Goal: Information Seeking & Learning: Find specific fact

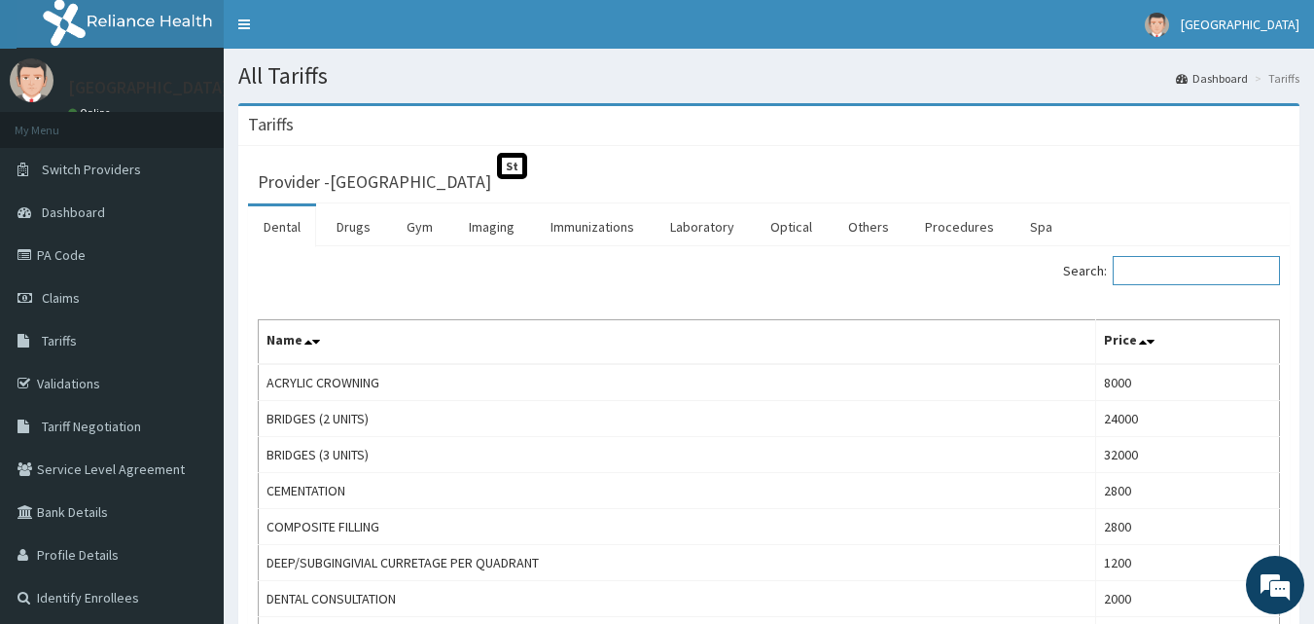
click at [1209, 273] on input "Search:" at bounding box center [1196, 270] width 167 height 29
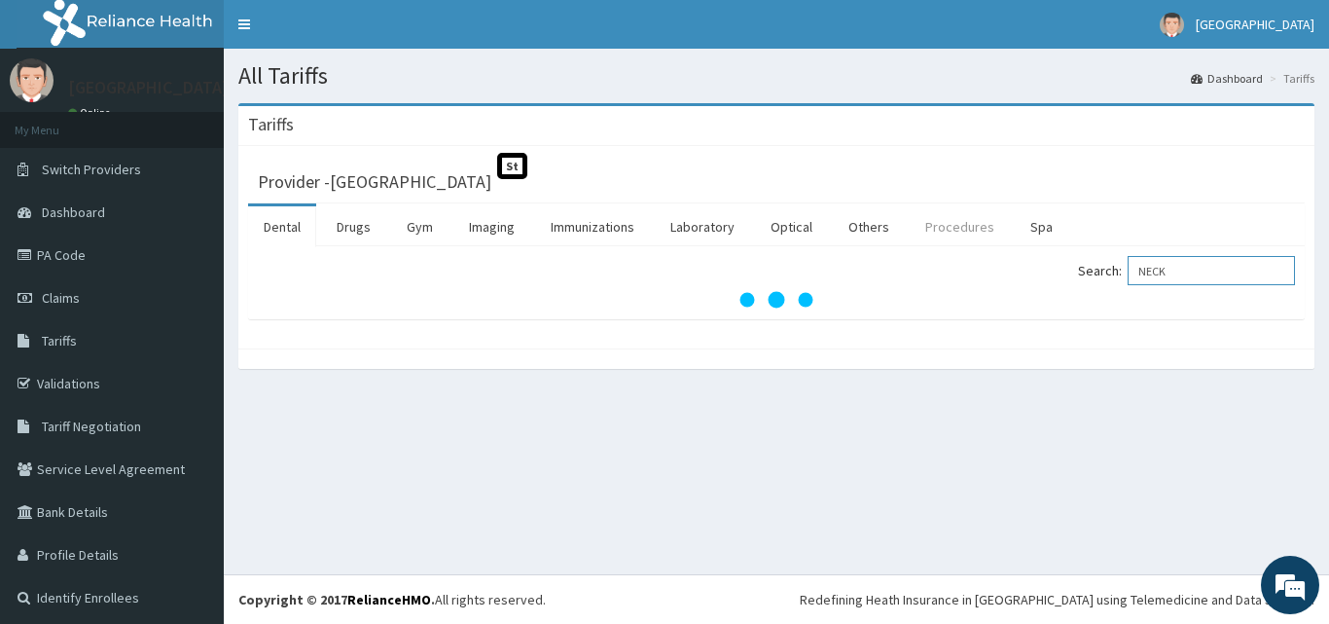
type input "NECK"
click at [931, 227] on link "Procedures" at bounding box center [960, 226] width 100 height 41
click at [1149, 267] on input "Search:" at bounding box center [1210, 270] width 167 height 29
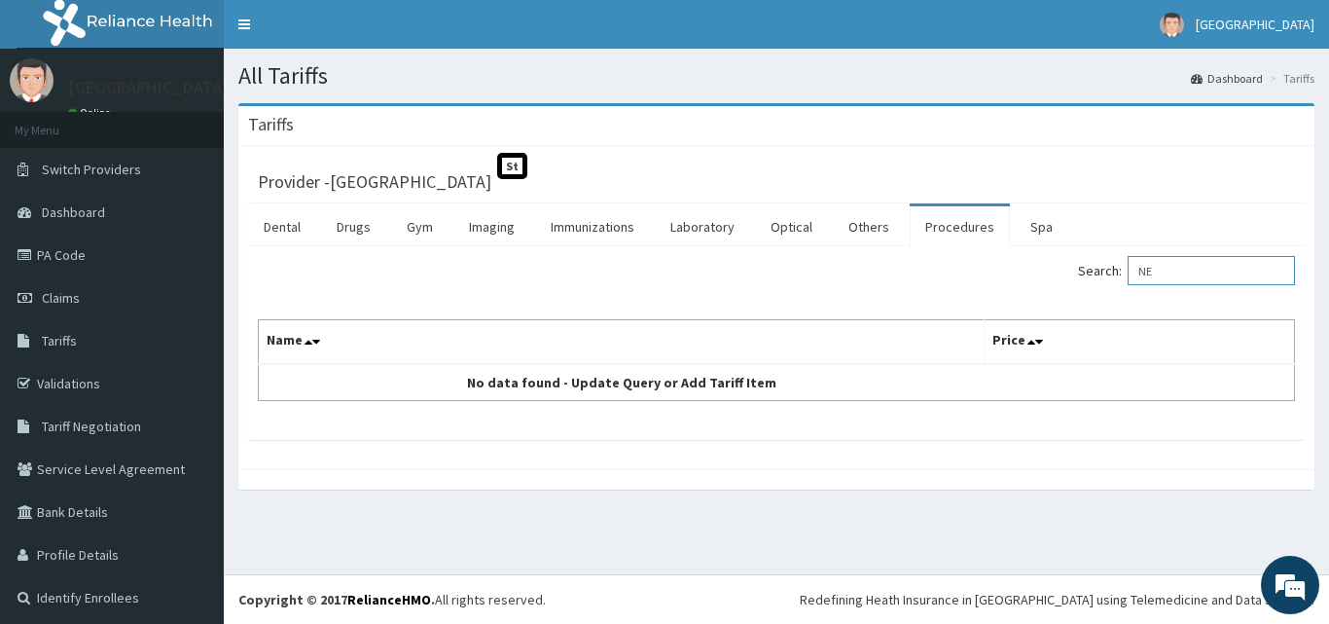
type input "N"
type input "D"
type input "LUMPECT"
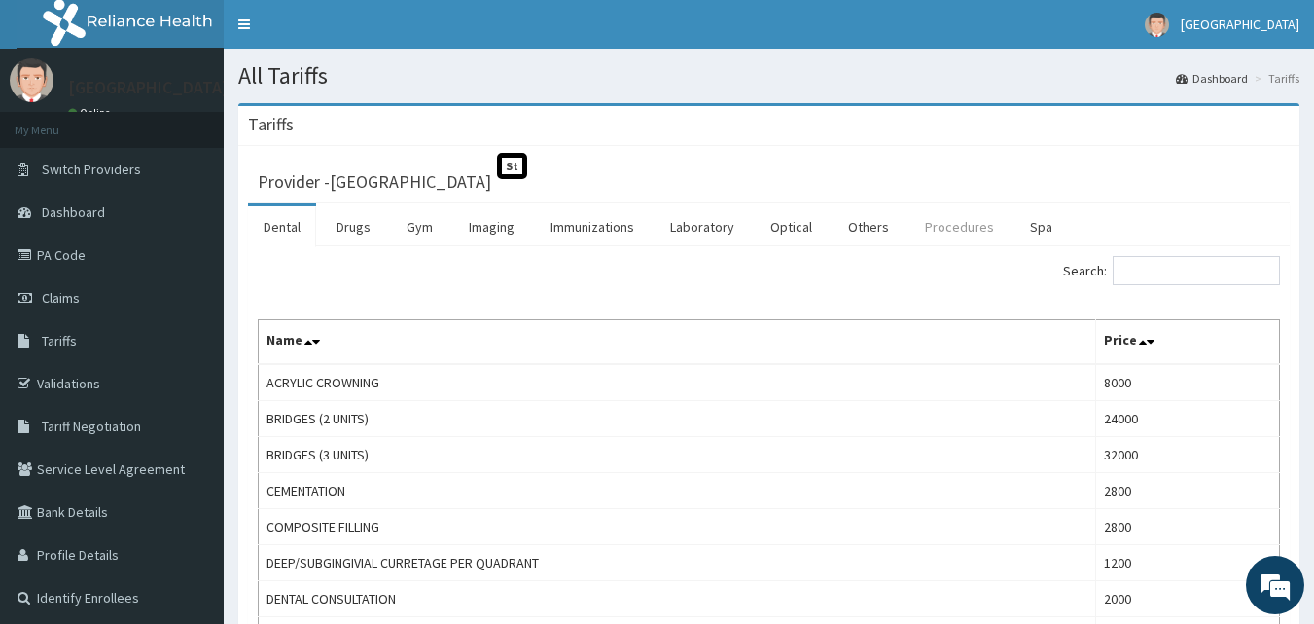
click at [947, 230] on link "Procedures" at bounding box center [960, 226] width 100 height 41
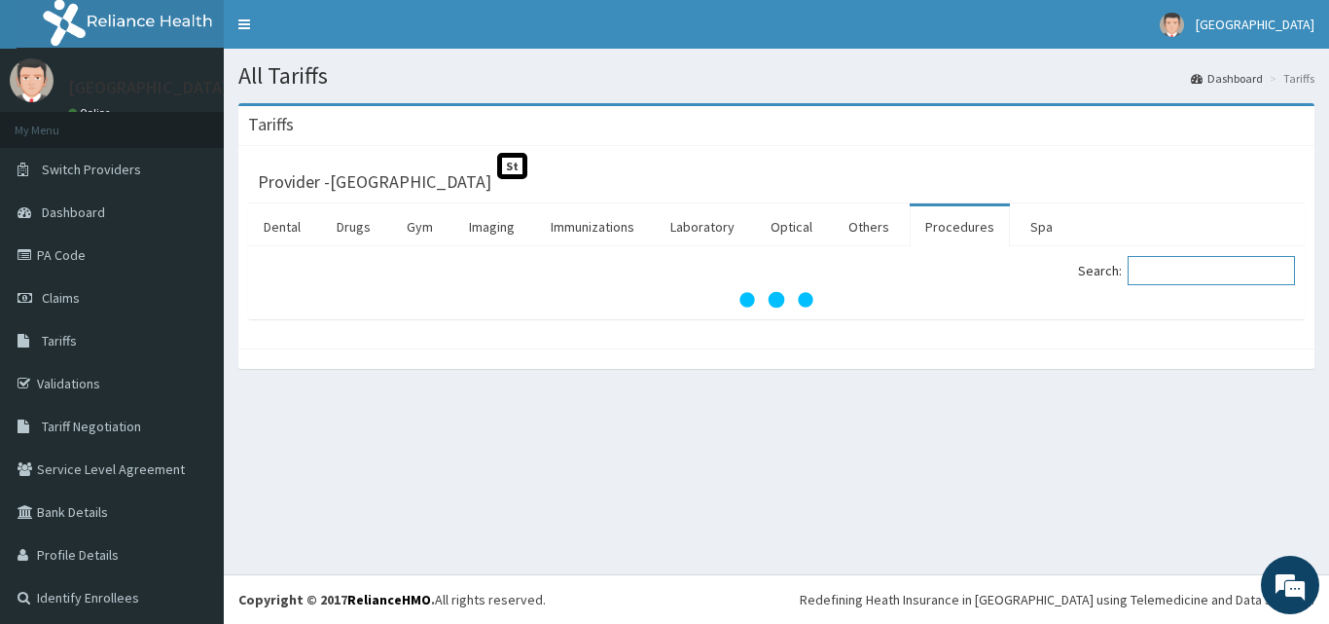
click at [1205, 279] on input "Search:" at bounding box center [1210, 270] width 167 height 29
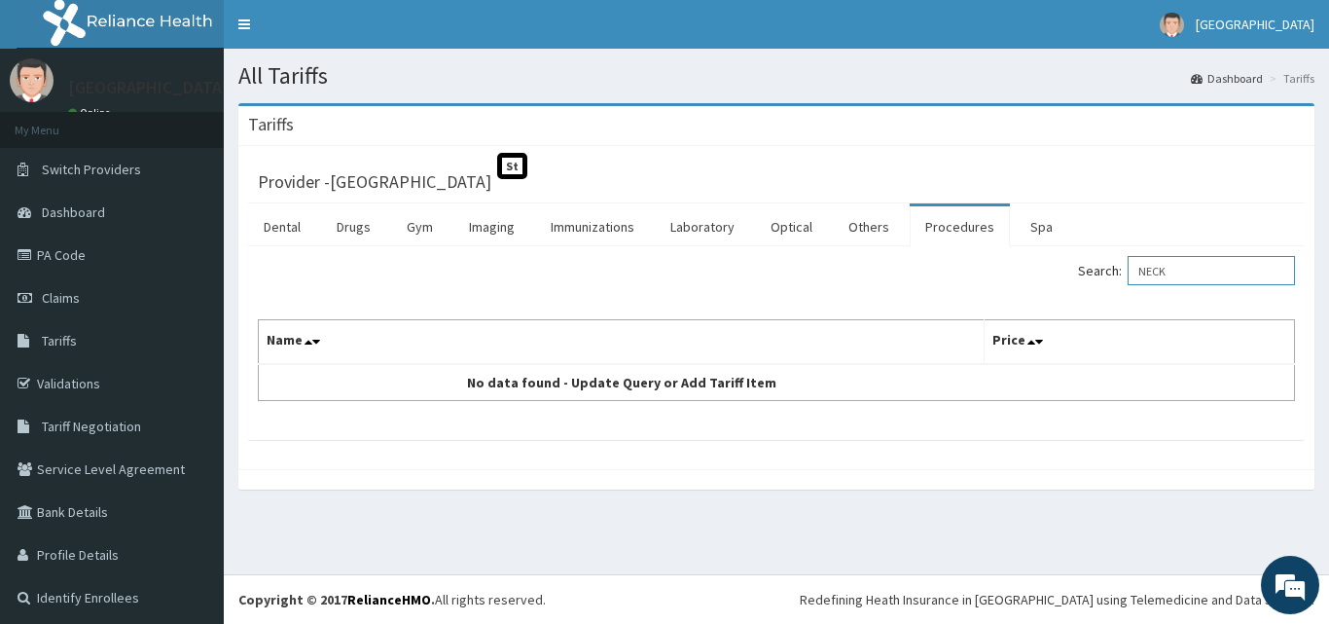
click at [1273, 279] on input "NECK" at bounding box center [1210, 270] width 167 height 29
click at [1280, 288] on div "Search: NECK" at bounding box center [1042, 273] width 533 height 34
click at [1242, 263] on input "NECK" at bounding box center [1210, 270] width 167 height 29
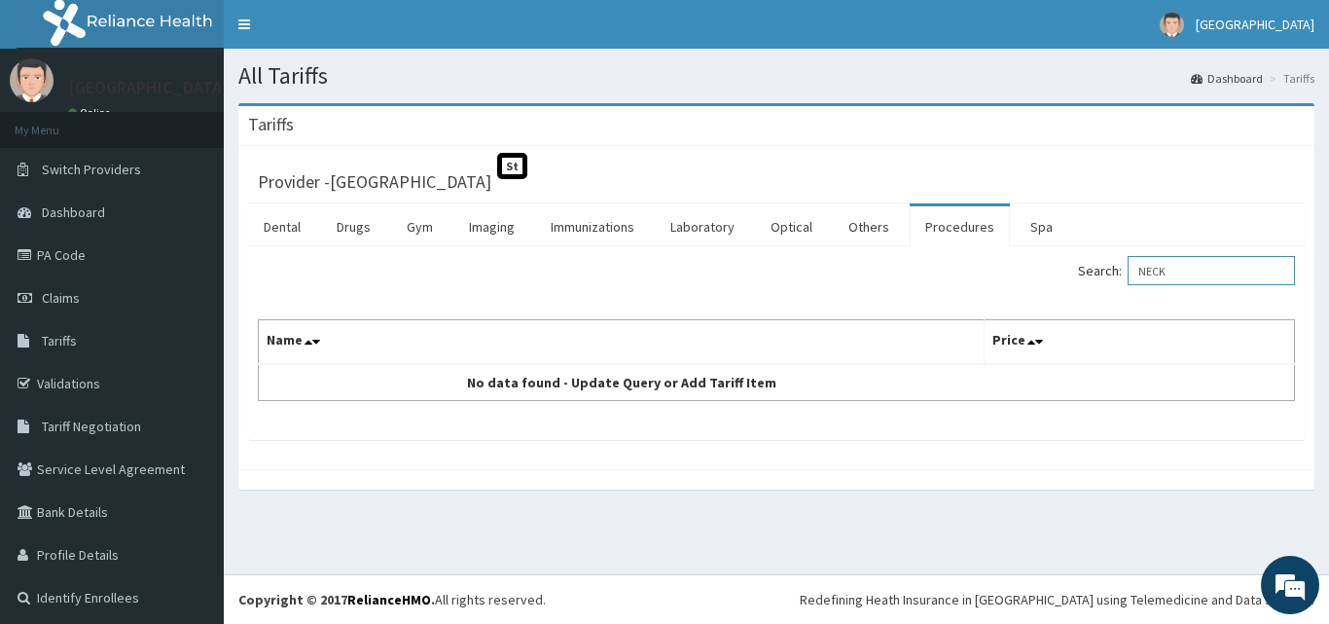
click at [1242, 263] on input "NECK" at bounding box center [1210, 270] width 167 height 29
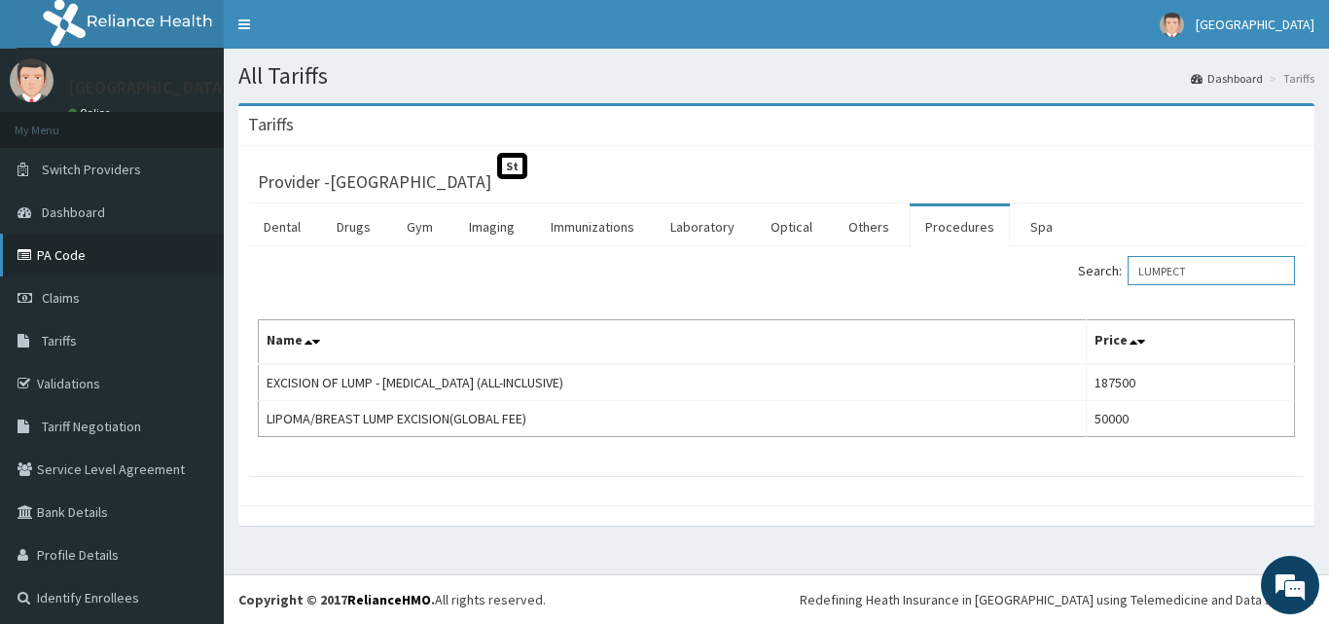
type input "LUMPECT"
click at [107, 244] on link "PA Code" at bounding box center [112, 254] width 224 height 43
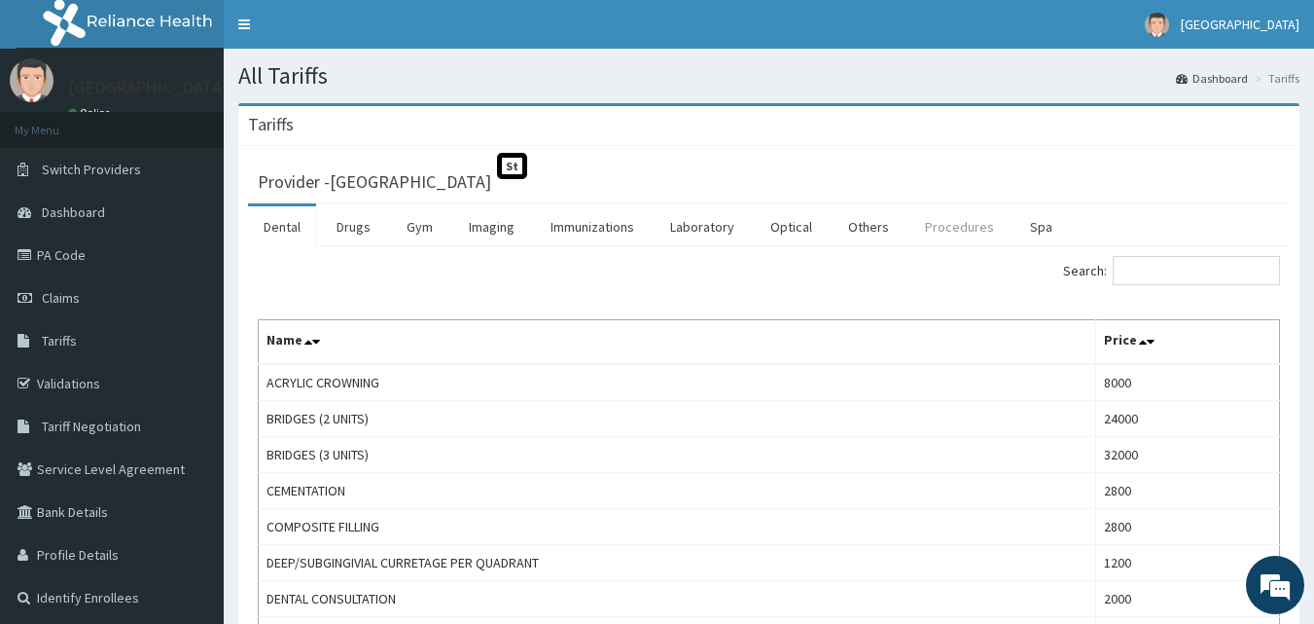
click at [973, 231] on link "Procedures" at bounding box center [960, 226] width 100 height 41
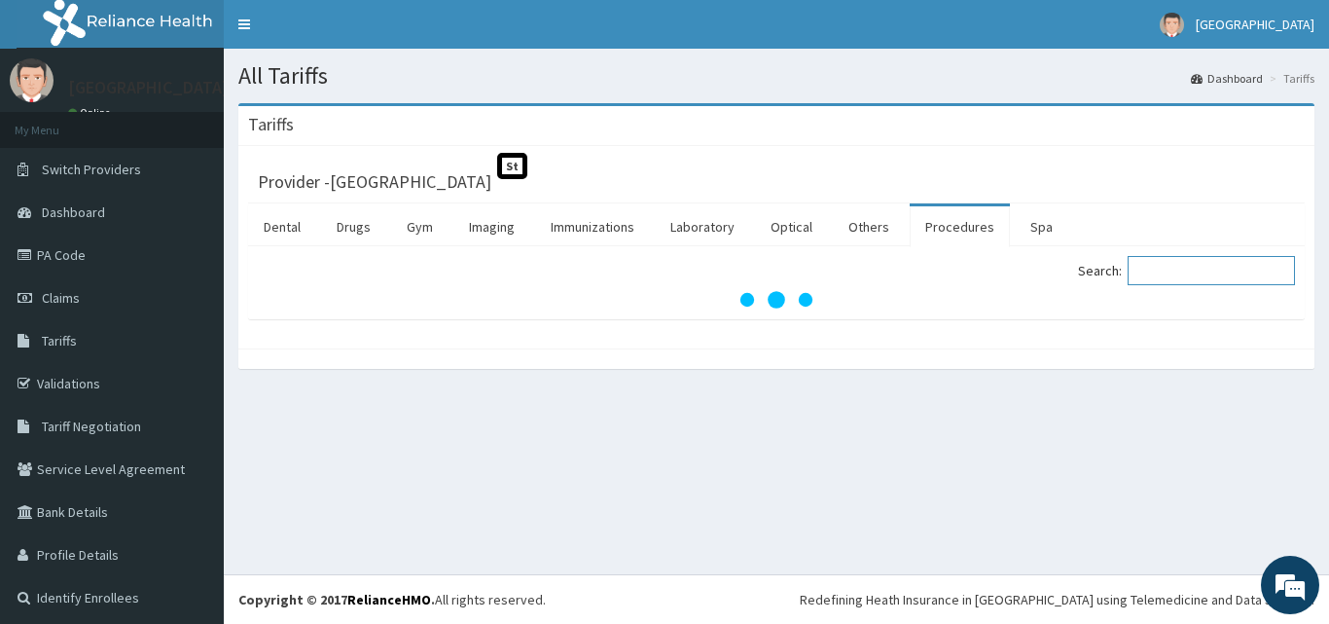
click at [1150, 265] on input "Search:" at bounding box center [1210, 270] width 167 height 29
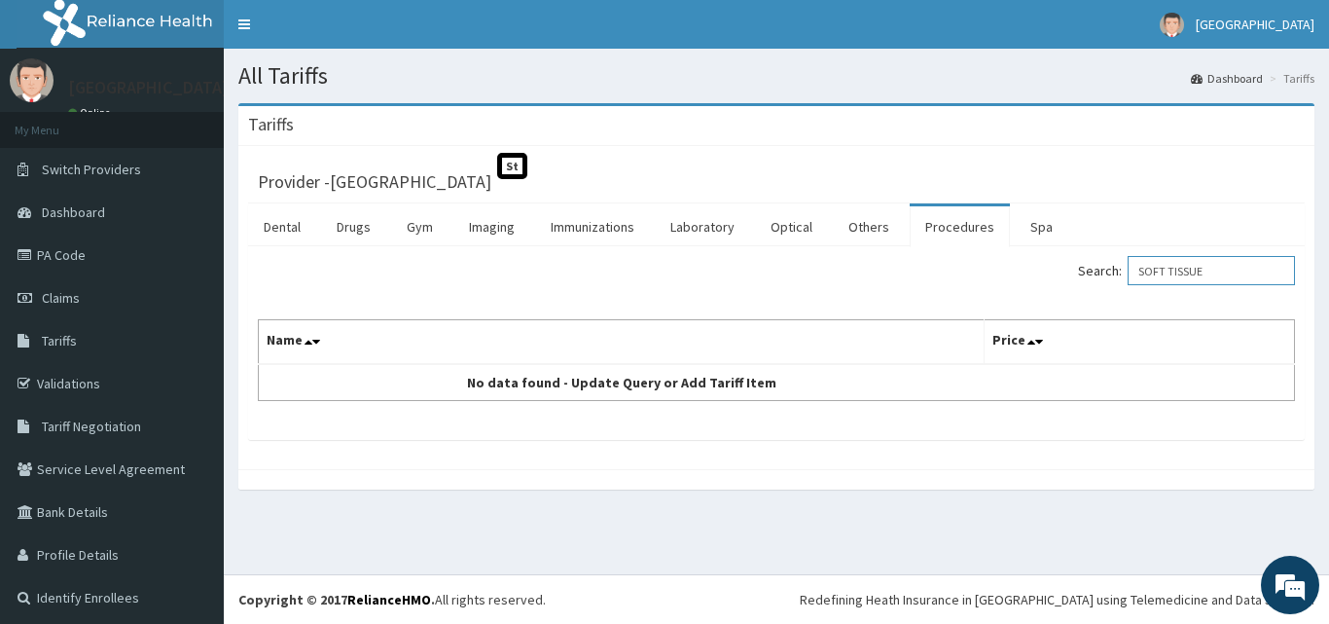
click at [1170, 274] on input "SOFT TISSUE" at bounding box center [1210, 270] width 167 height 29
click at [1231, 281] on input "TISSUE" at bounding box center [1210, 270] width 167 height 29
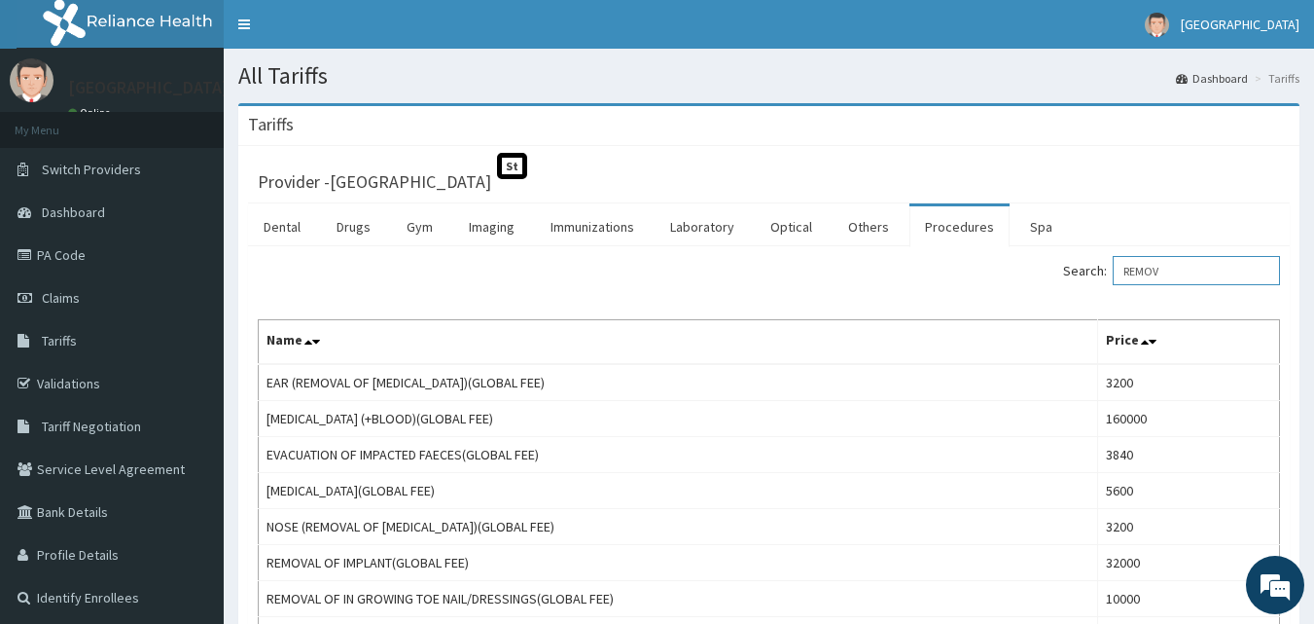
drag, startPoint x: 1211, startPoint y: 277, endPoint x: 1118, endPoint y: 292, distance: 94.5
click at [1118, 292] on div "Search: REMOV Name Price EAR (REMOVAL OF [MEDICAL_DATA])(GLOBAL FEE) 3200 [MEDI…" at bounding box center [769, 454] width 1022 height 397
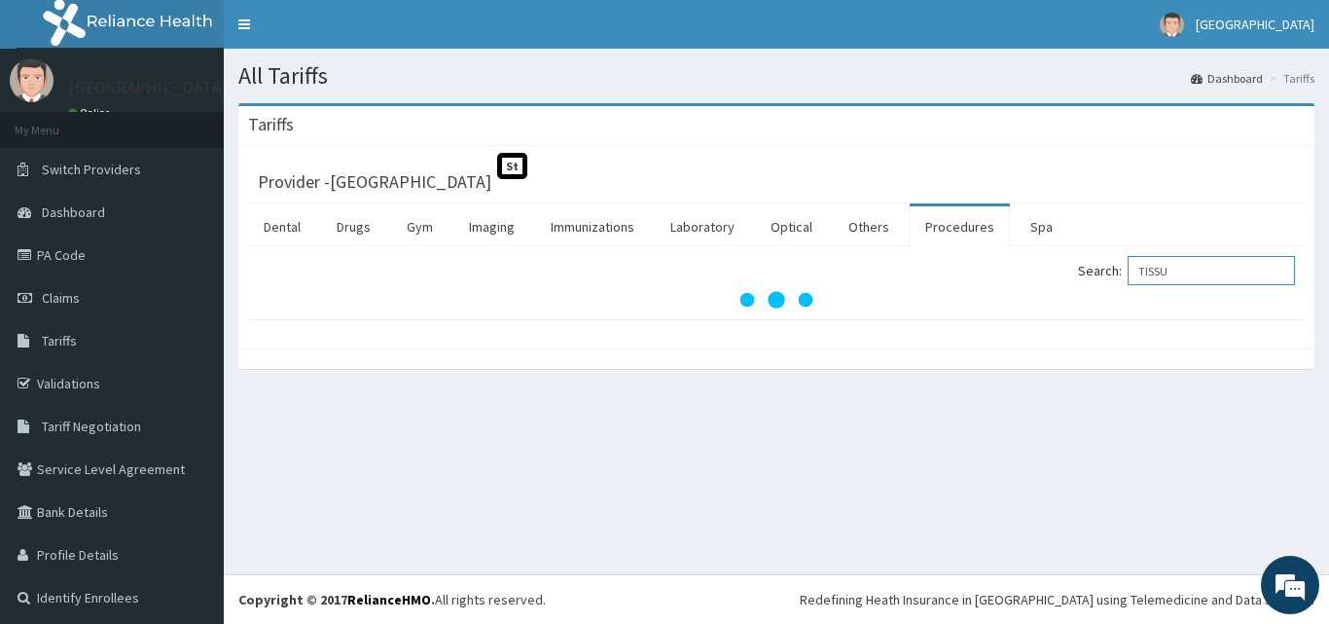
type input "TISSUE"
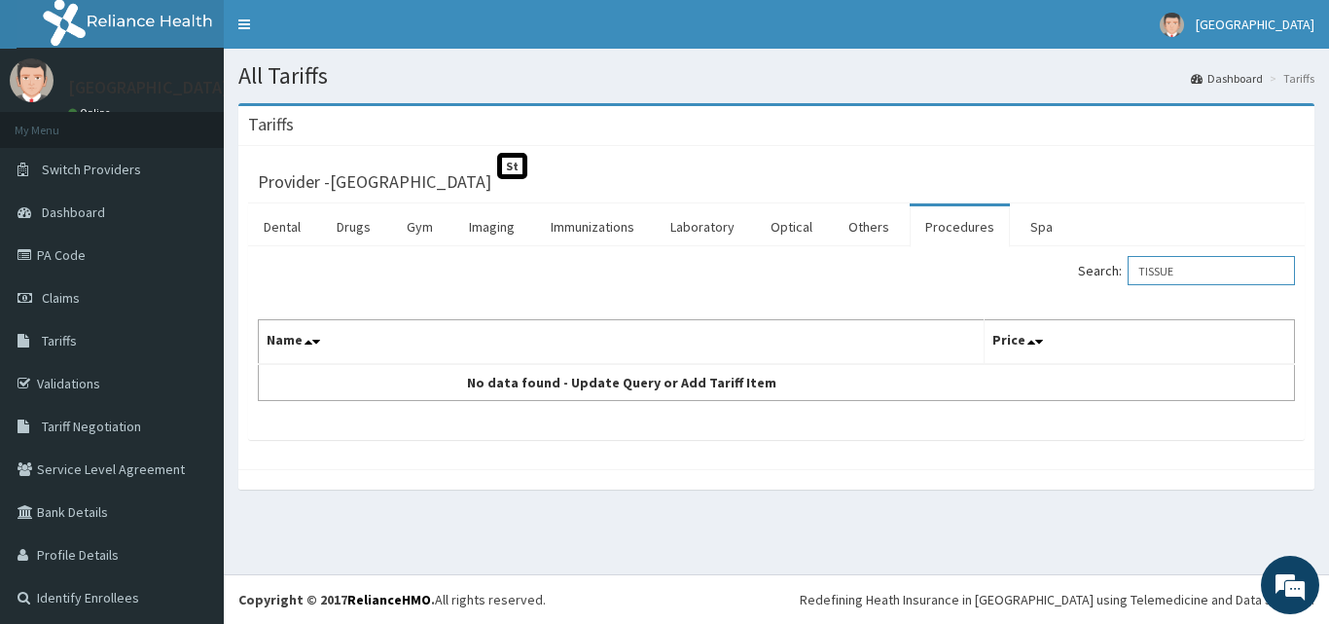
drag, startPoint x: 1199, startPoint y: 272, endPoint x: 1137, endPoint y: 283, distance: 63.2
click at [1137, 283] on input "TISSUE" at bounding box center [1210, 270] width 167 height 29
drag, startPoint x: 1199, startPoint y: 276, endPoint x: 1092, endPoint y: 291, distance: 108.0
click at [1092, 291] on div "Search: TISSUE Name Price No data found - Update Query or Add Tariff Item" at bounding box center [776, 328] width 1037 height 145
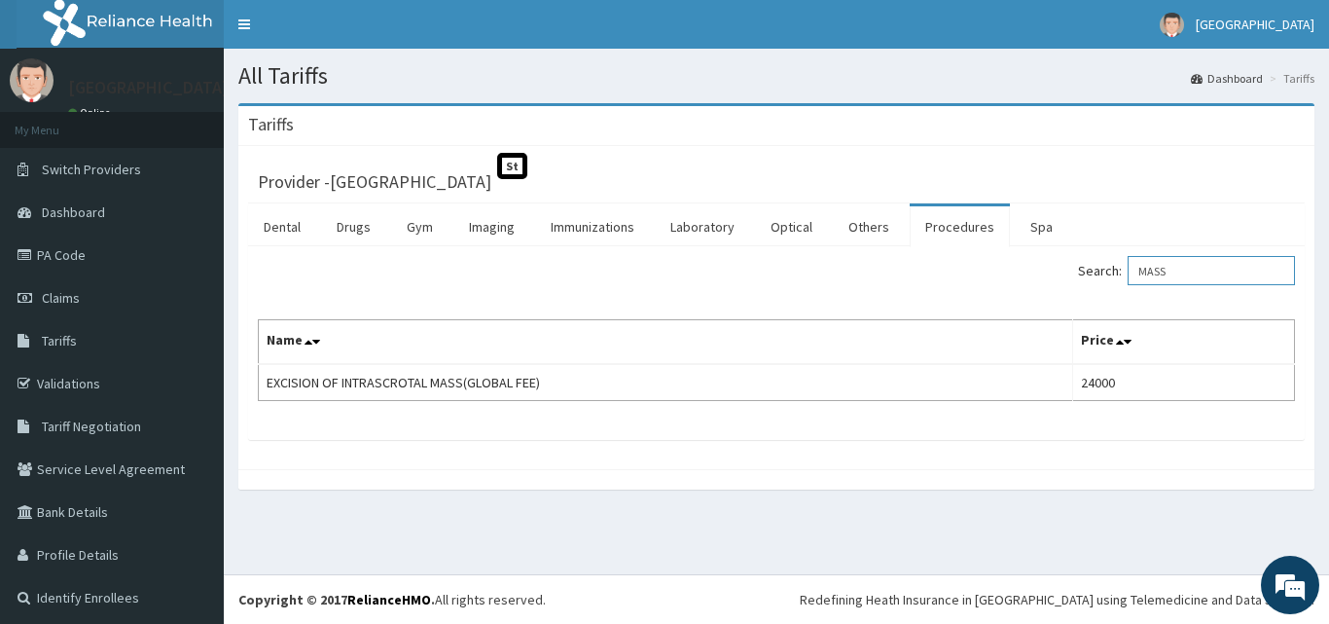
type input "MASS"
click at [129, 242] on link "PA Code" at bounding box center [112, 254] width 224 height 43
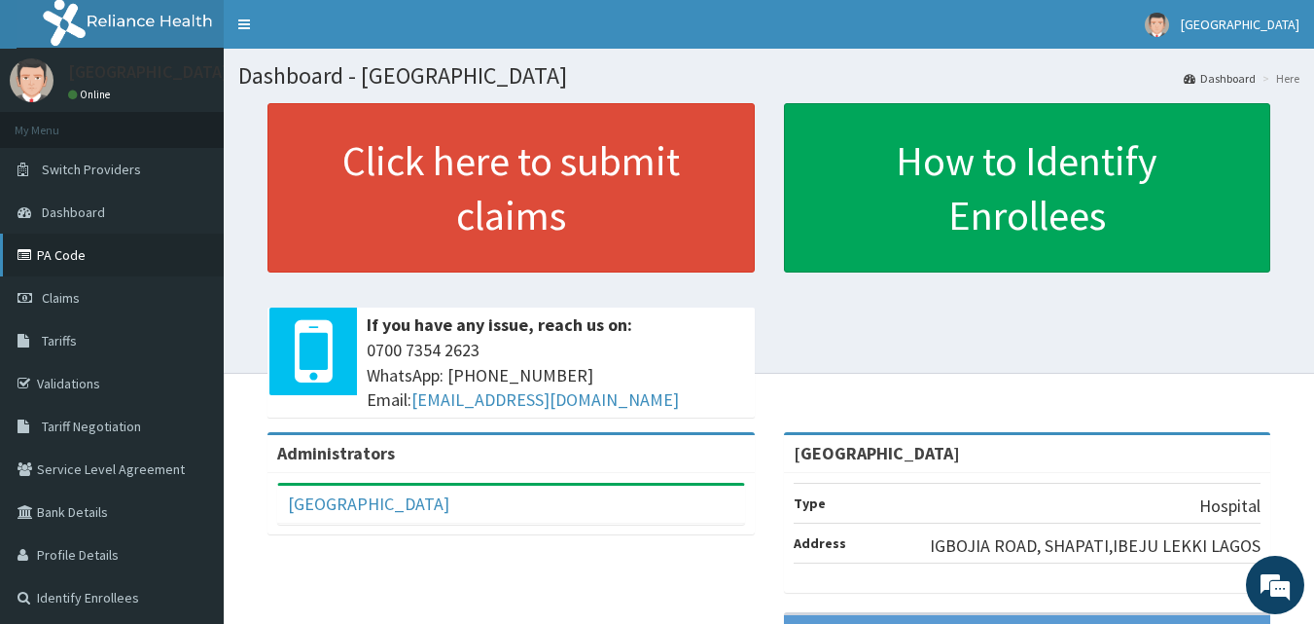
click at [136, 253] on link "PA Code" at bounding box center [112, 254] width 224 height 43
